Goal: Download file/media

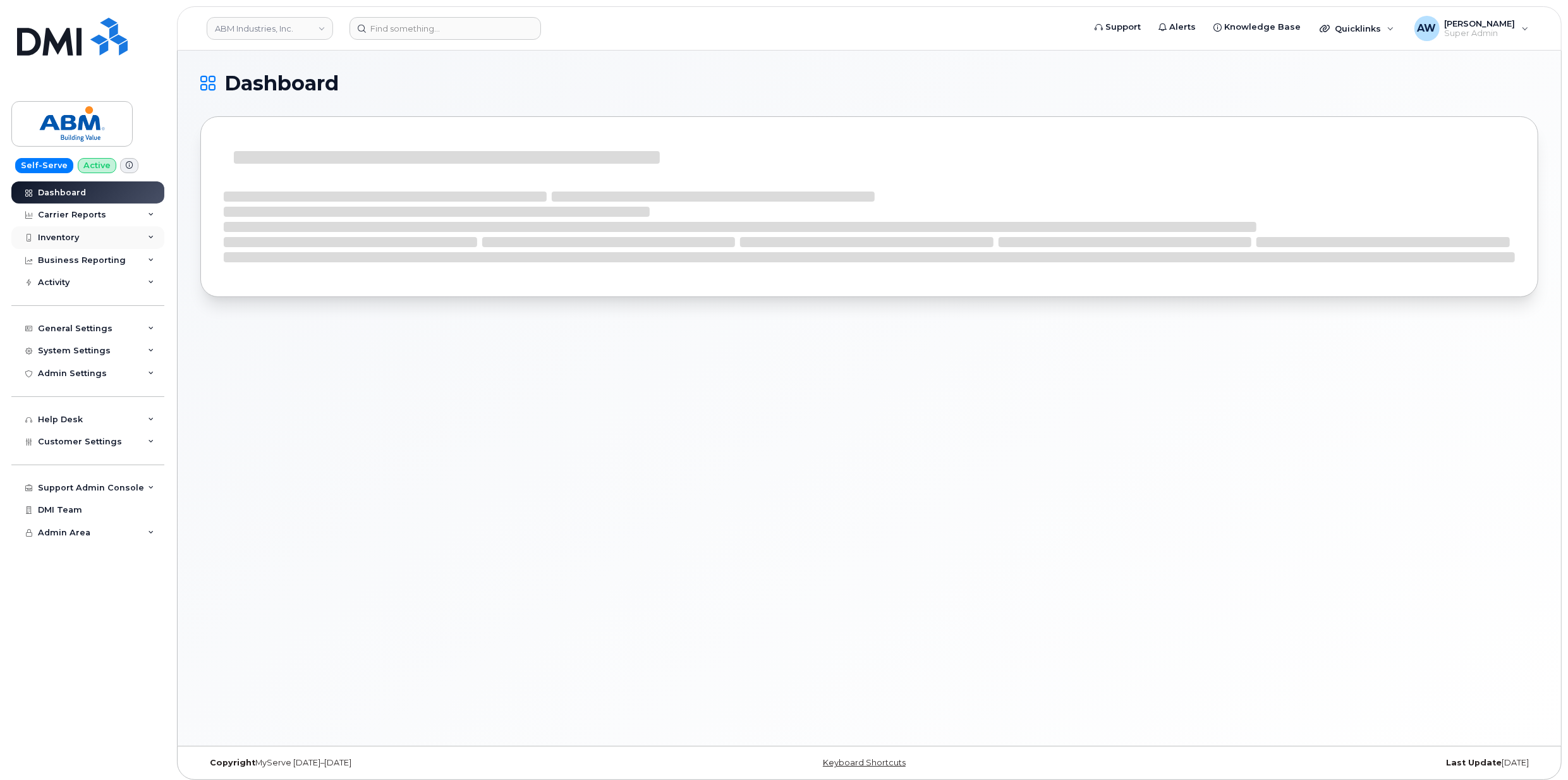
click at [100, 241] on div "Inventory" at bounding box center [88, 238] width 153 height 23
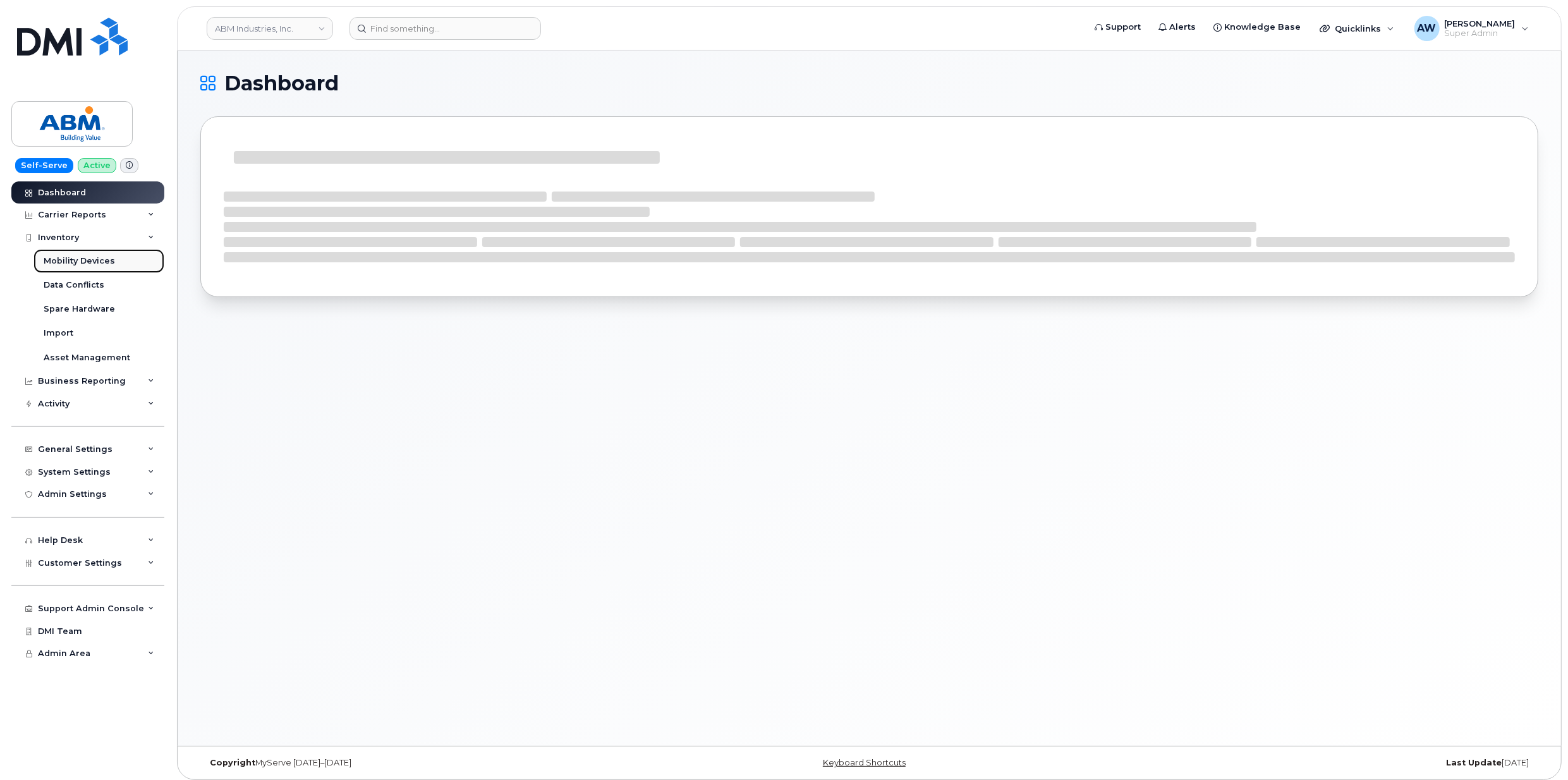
click at [101, 258] on div "Mobility Devices" at bounding box center [79, 261] width 71 height 11
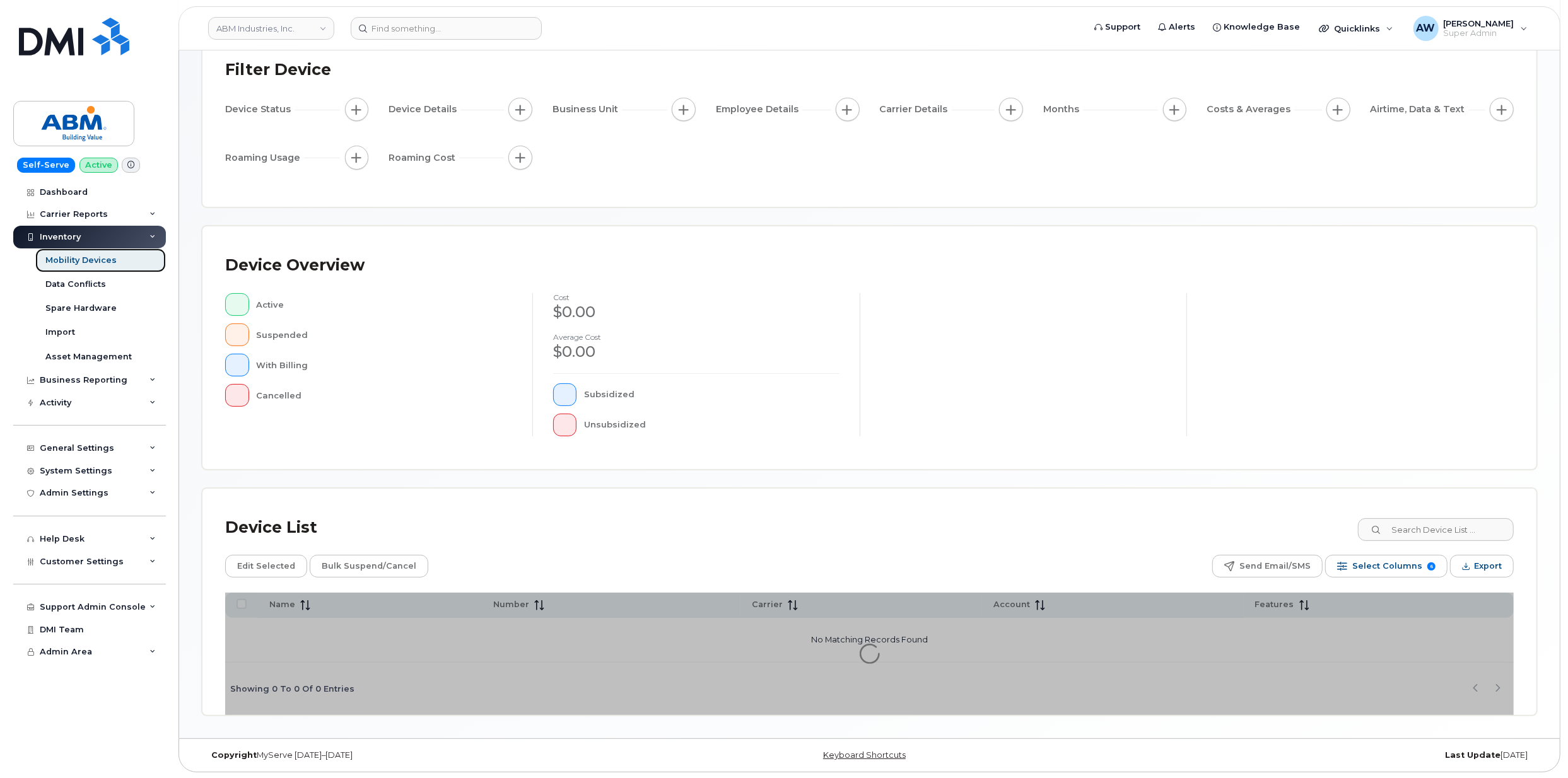
scroll to position [90, 0]
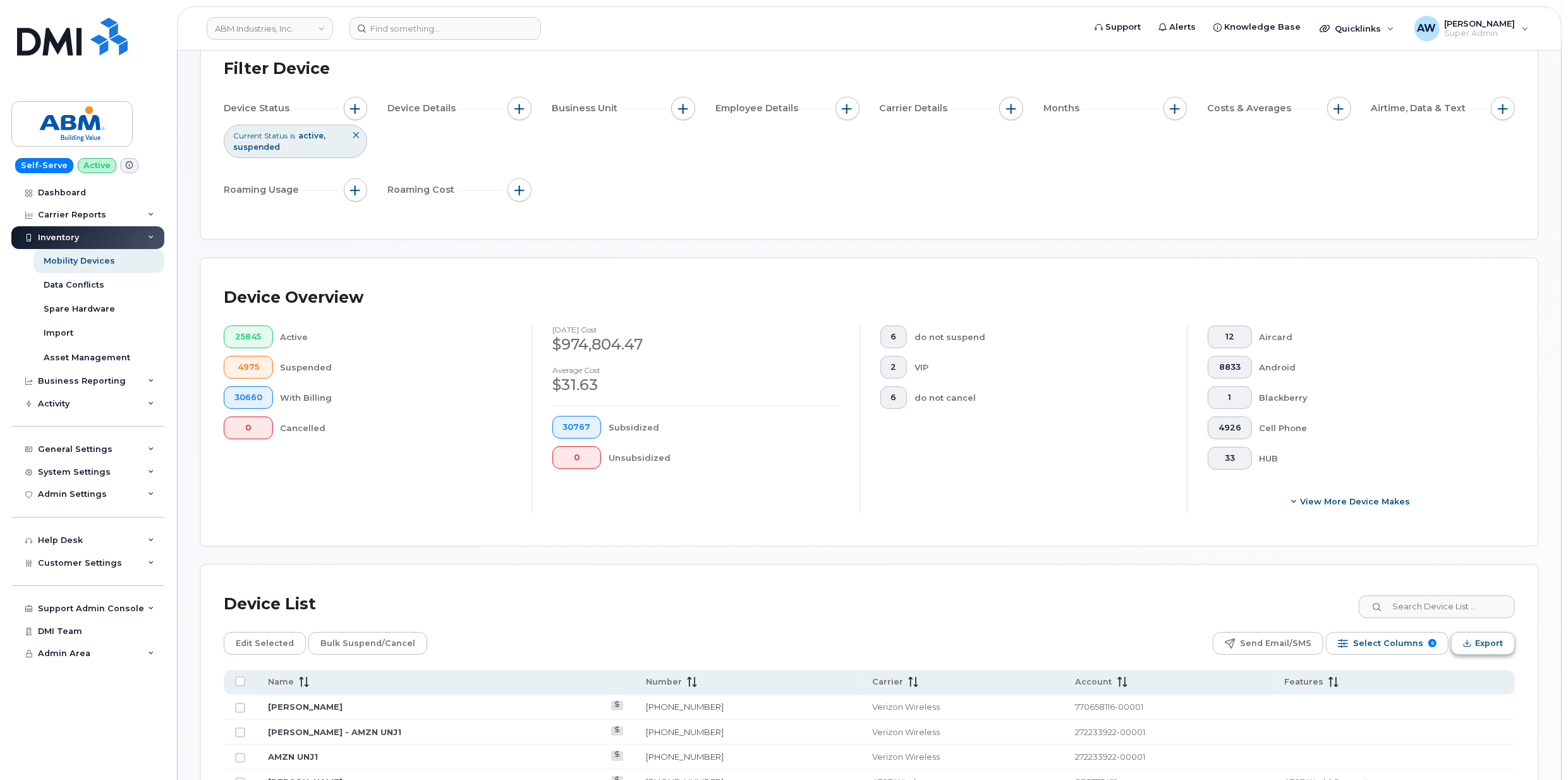
click at [1497, 650] on span "Export" at bounding box center [1489, 643] width 28 height 19
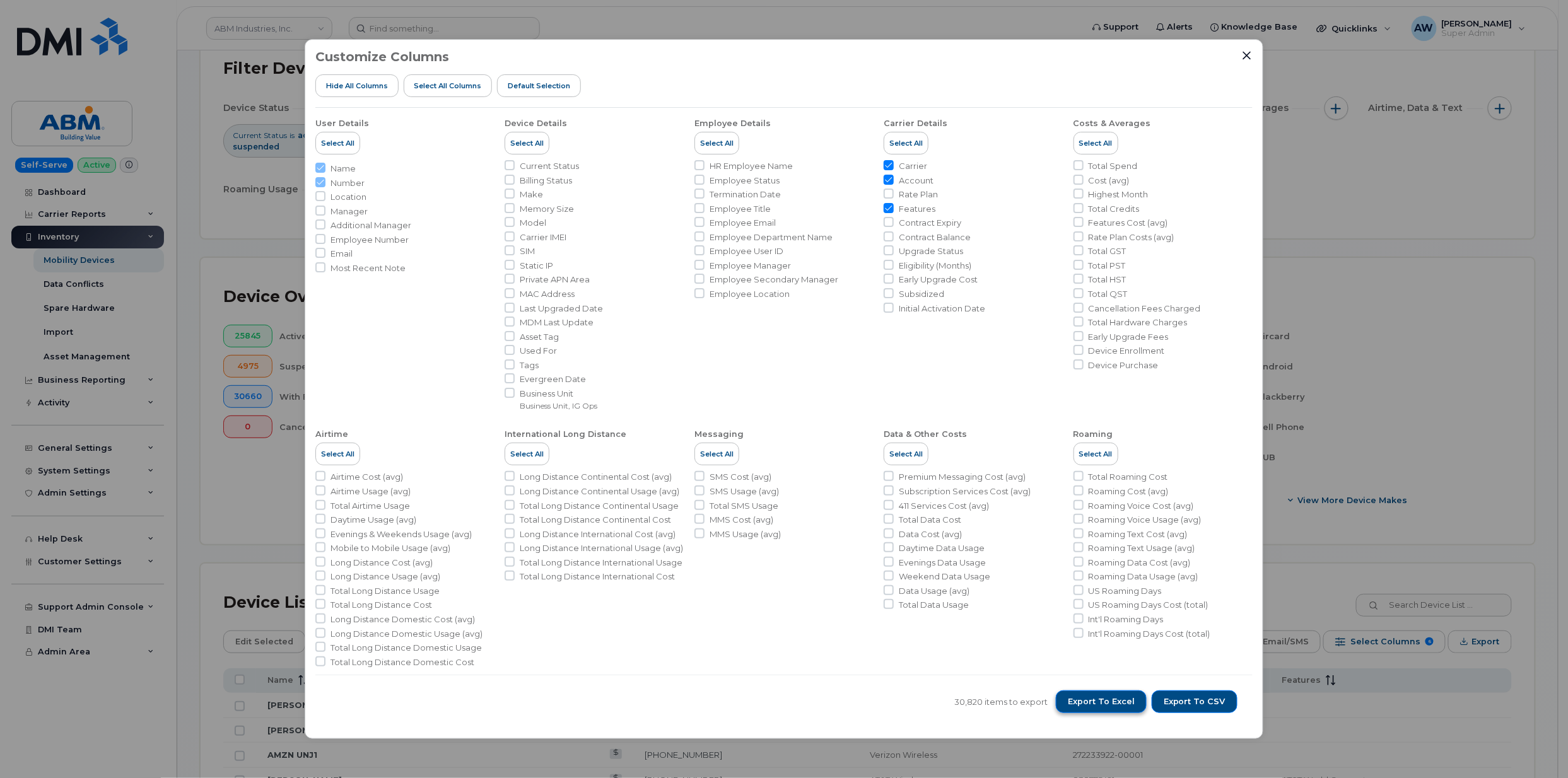
click at [1125, 697] on span "Export to Excel" at bounding box center [1101, 702] width 67 height 11
click at [1056, 690] on button "Export to Excel" at bounding box center [1101, 702] width 91 height 23
